Goal: Information Seeking & Learning: Learn about a topic

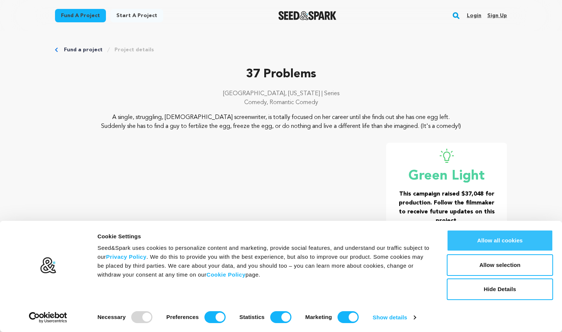
click at [504, 247] on button "Allow all cookies" at bounding box center [500, 241] width 106 height 22
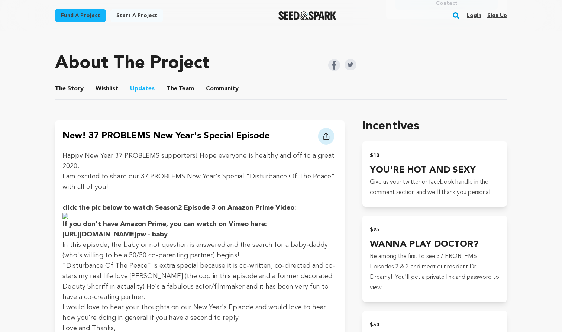
scroll to position [334, 0]
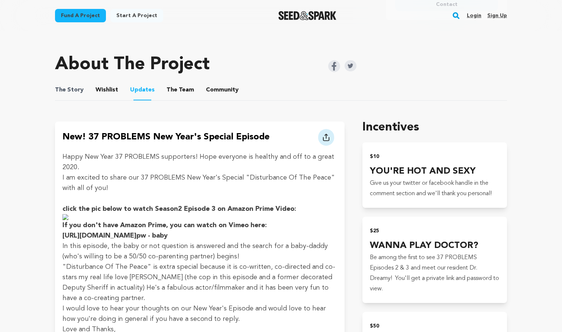
click at [78, 89] on span "The Story" at bounding box center [69, 90] width 29 height 9
click at [67, 87] on button "The Story" at bounding box center [70, 92] width 18 height 18
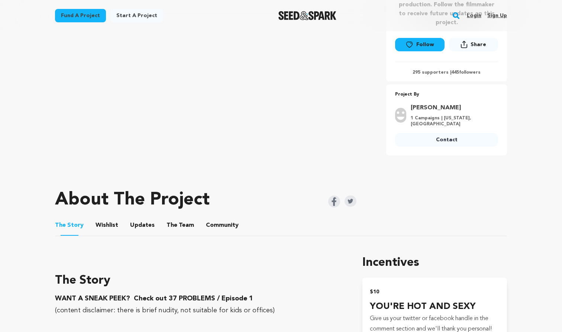
scroll to position [199, 0]
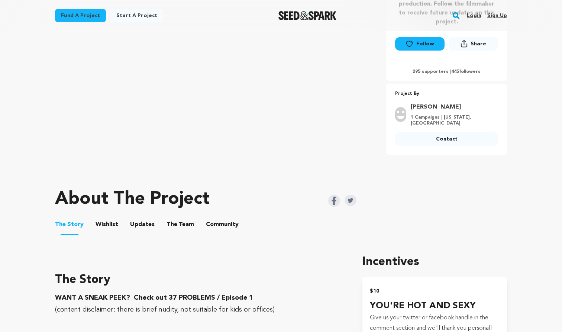
click at [108, 224] on button "Wishlist" at bounding box center [107, 226] width 18 height 18
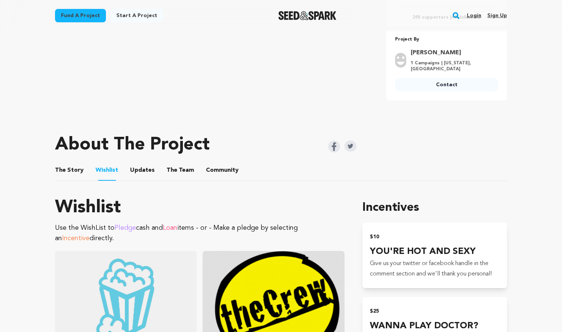
scroll to position [255, 0]
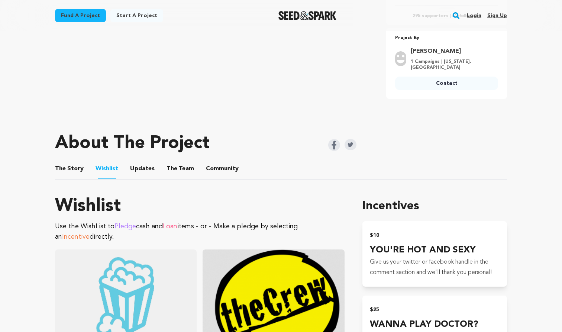
click at [137, 169] on button "Updates" at bounding box center [142, 170] width 18 height 18
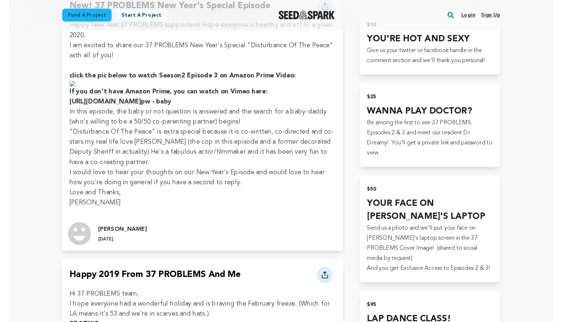
scroll to position [459, 0]
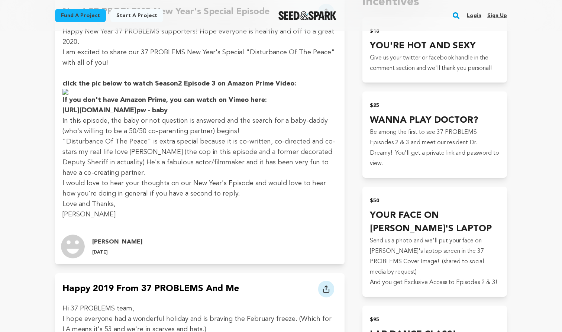
click at [136, 111] on link "[URL][DOMAIN_NAME]" at bounding box center [99, 110] width 74 height 7
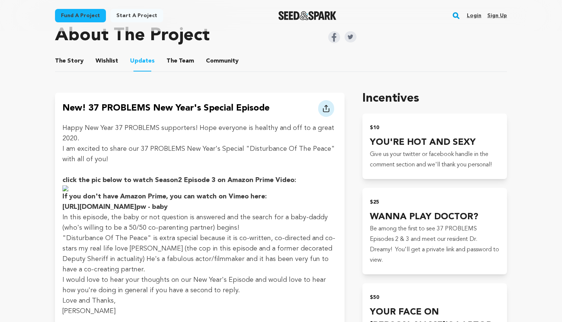
scroll to position [359, 0]
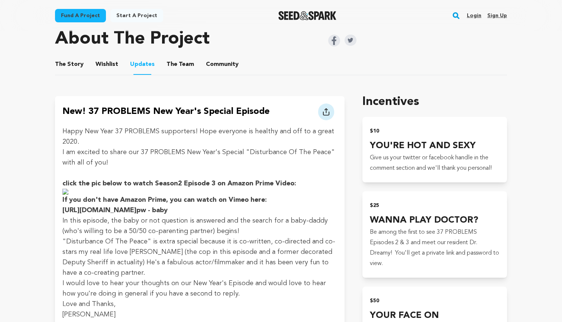
click at [175, 65] on button "The Team" at bounding box center [180, 66] width 18 height 18
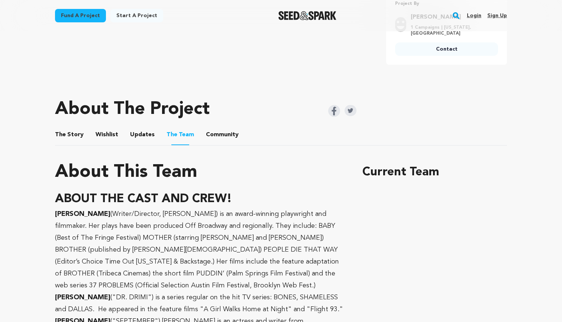
scroll to position [293, 0]
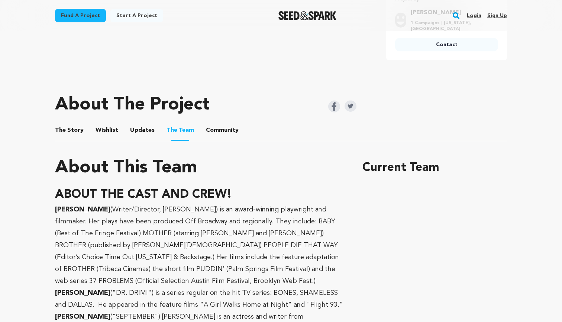
click at [222, 129] on button "Community" at bounding box center [222, 132] width 18 height 18
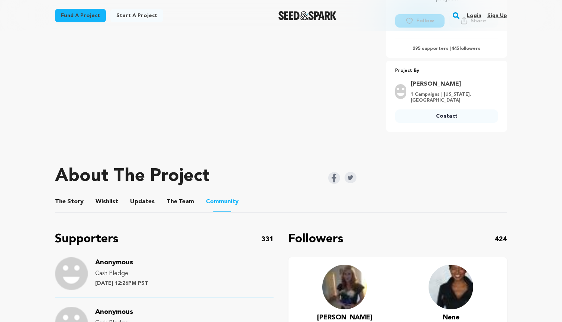
scroll to position [228, 0]
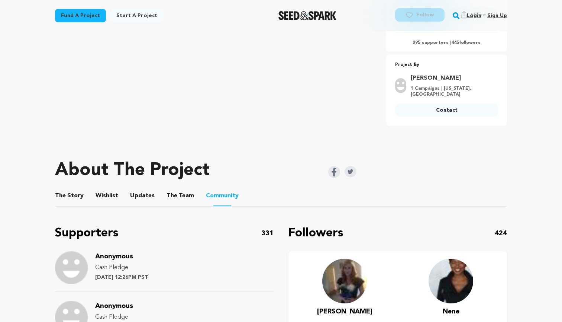
click at [335, 169] on img at bounding box center [334, 172] width 12 height 12
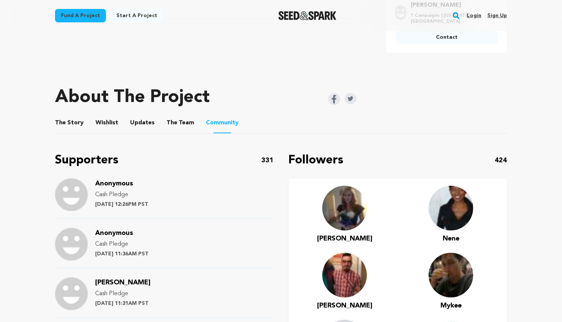
scroll to position [306, 0]
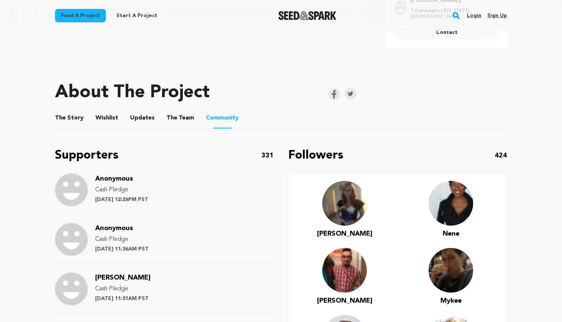
click at [137, 117] on button "Updates" at bounding box center [142, 119] width 18 height 18
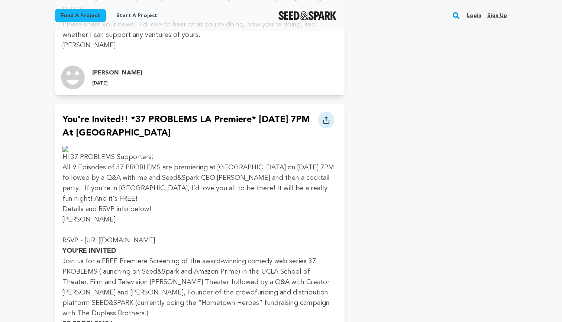
scroll to position [2429, 0]
